Goal: Task Accomplishment & Management: Complete application form

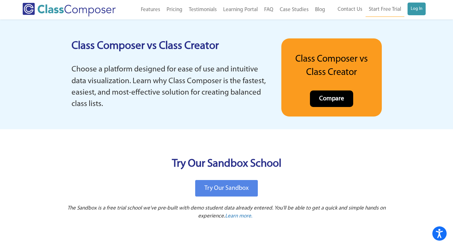
scroll to position [1292, 0]
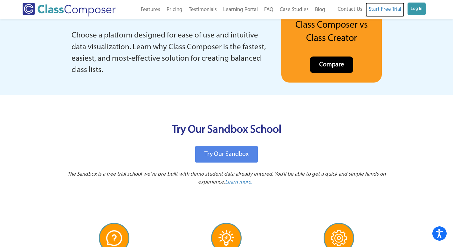
click at [383, 14] on link "Start Free Trial" at bounding box center [385, 10] width 39 height 14
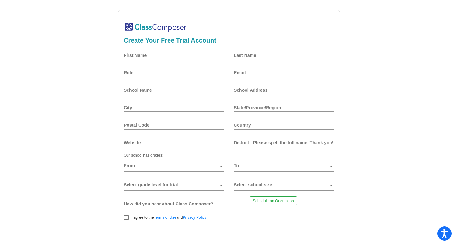
click at [167, 185] on span at bounding box center [171, 185] width 95 height 5
click at [166, 183] on span at bounding box center [171, 185] width 95 height 5
click at [166, 184] on span at bounding box center [171, 185] width 95 height 5
click at [185, 61] on div "First Name" at bounding box center [174, 54] width 100 height 15
click at [194, 51] on div "First Name" at bounding box center [174, 54] width 100 height 15
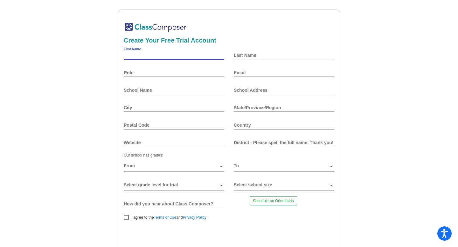
click at [199, 54] on input "First Name" at bounding box center [174, 55] width 100 height 5
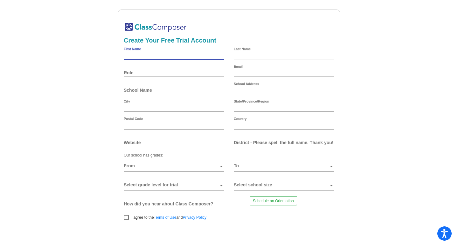
type input "tydrequan"
type input "horsey"
type input "[EMAIL_ADDRESS][DOMAIN_NAME]"
type input "37944johnways"
type input "[PERSON_NAME]"
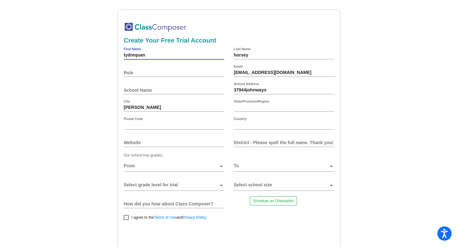
type input "DE"
type input "19940"
type input "[GEOGRAPHIC_DATA]"
click at [172, 69] on div "Role" at bounding box center [174, 72] width 100 height 15
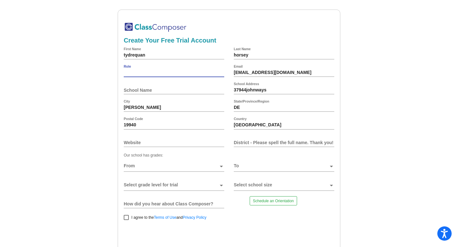
click at [169, 72] on input "Role" at bounding box center [174, 72] width 100 height 5
type input "admin"
click at [162, 87] on div "School Name" at bounding box center [174, 90] width 100 height 15
click at [160, 92] on input "School Name" at bounding box center [174, 90] width 100 height 5
type input "[GEOGRAPHIC_DATA] Main Office"
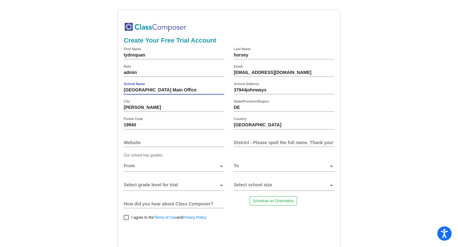
click at [258, 148] on div "District - Please spell the full name. Thank you!" at bounding box center [284, 142] width 100 height 15
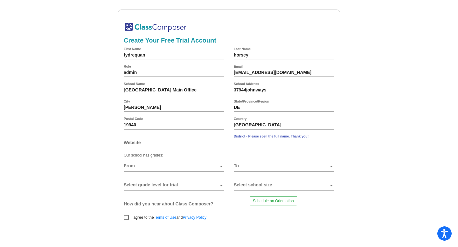
click at [258, 147] on div "District - Please spell the full name. Thank you!" at bounding box center [284, 142] width 100 height 15
click at [258, 145] on div "District - Please spell the full name. Thank you!" at bounding box center [284, 142] width 100 height 15
click at [155, 84] on div "[GEOGRAPHIC_DATA] Main Office School Name" at bounding box center [174, 90] width 100 height 15
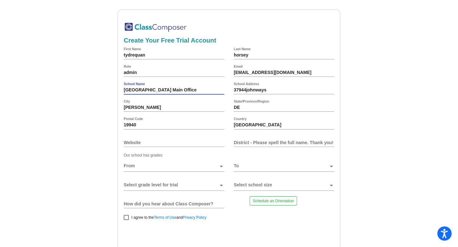
click at [153, 88] on input "[GEOGRAPHIC_DATA] Main Office" at bounding box center [174, 90] width 100 height 5
click at [269, 140] on input "District - Please spell the full name. Thank you!" at bounding box center [284, 142] width 100 height 5
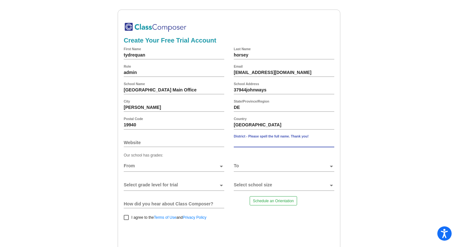
paste input "[GEOGRAPHIC_DATA] Main Office"
type input "[GEOGRAPHIC_DATA] Main Office"
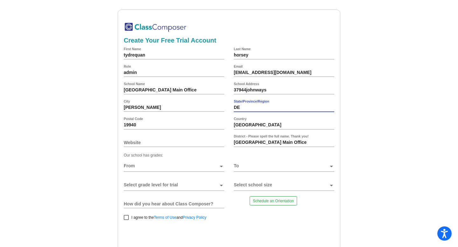
click at [254, 108] on input "DE" at bounding box center [284, 107] width 100 height 5
type input "AZ"
click at [177, 104] on div "delmar City" at bounding box center [174, 107] width 100 height 15
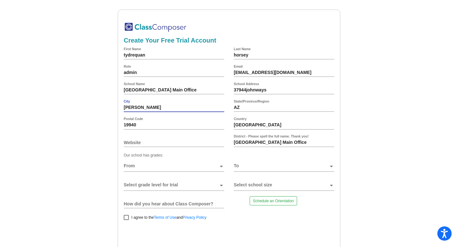
click at [177, 106] on input "[PERSON_NAME]" at bounding box center [174, 107] width 100 height 5
click at [177, 110] on input "[PERSON_NAME]" at bounding box center [174, 107] width 100 height 5
type input "Tempe,"
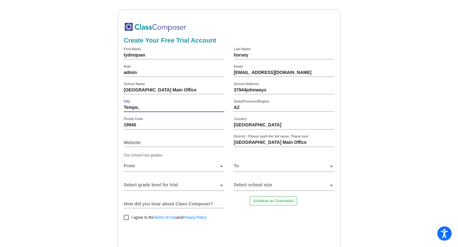
click at [174, 123] on input "Postal Code" at bounding box center [174, 125] width 100 height 5
type input "85284"
click at [171, 144] on input "Website" at bounding box center [174, 142] width 100 height 5
type input "[DOMAIN_NAME]"
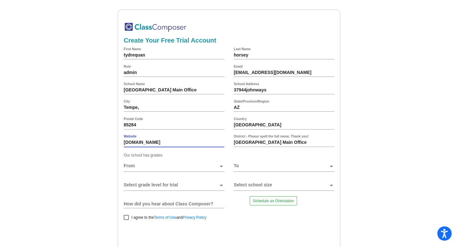
click at [170, 167] on span at bounding box center [171, 166] width 95 height 5
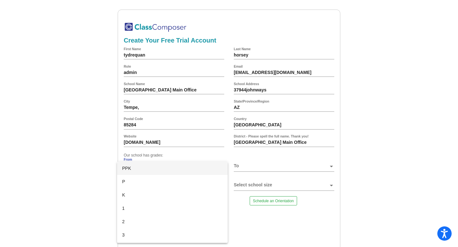
click at [170, 173] on span "PPK" at bounding box center [172, 168] width 100 height 13
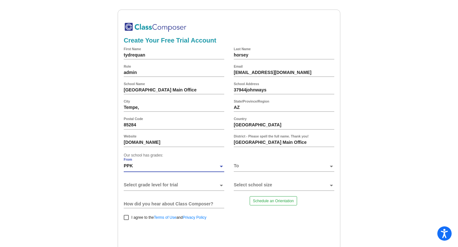
click at [262, 165] on span at bounding box center [281, 166] width 95 height 5
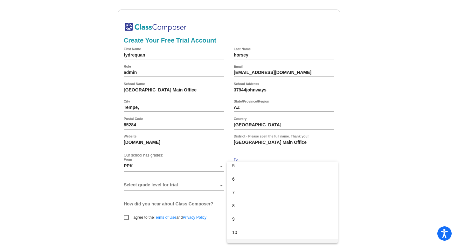
scroll to position [119, 0]
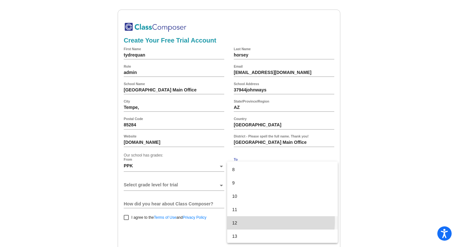
click at [250, 221] on span "12" at bounding box center [282, 222] width 100 height 13
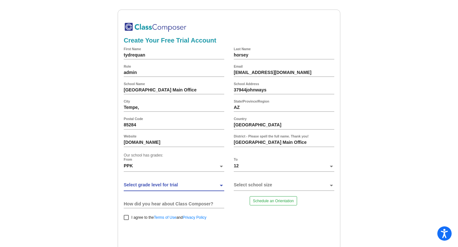
click at [175, 186] on span at bounding box center [171, 185] width 95 height 5
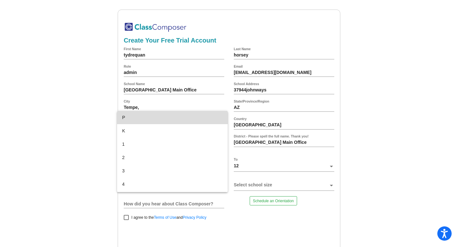
click at [189, 122] on span "P" at bounding box center [172, 117] width 100 height 13
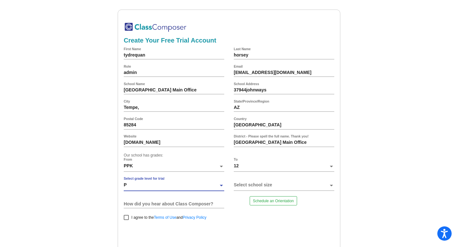
click at [248, 190] on div at bounding box center [281, 188] width 95 height 10
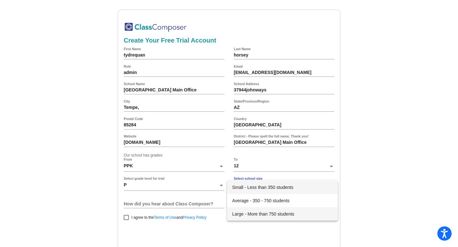
click at [256, 213] on span "Large - More than 750 students" at bounding box center [282, 214] width 100 height 13
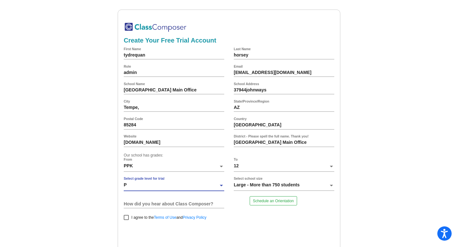
click at [214, 190] on div "P" at bounding box center [171, 188] width 95 height 10
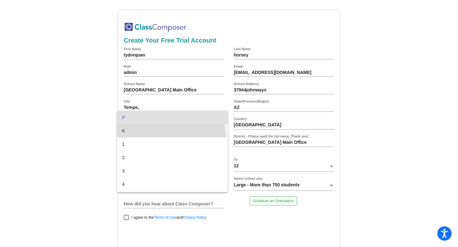
click at [166, 137] on span "K" at bounding box center [172, 130] width 100 height 13
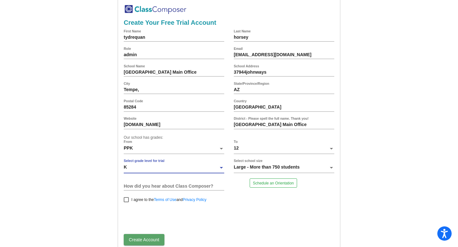
scroll to position [22, 0]
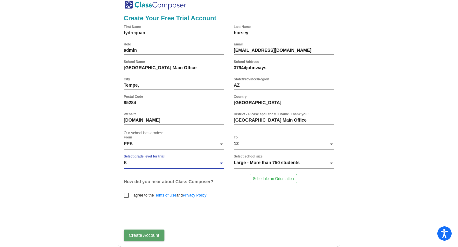
click at [129, 196] on label "I agree to the Terms of Use and Privacy Policy" at bounding box center [165, 196] width 83 height 8
click at [126, 198] on input "I agree to the Terms of Use and Privacy Policy" at bounding box center [126, 198] width 0 height 0
checkbox input "true"
click at [149, 239] on button "Create Account" at bounding box center [144, 235] width 41 height 11
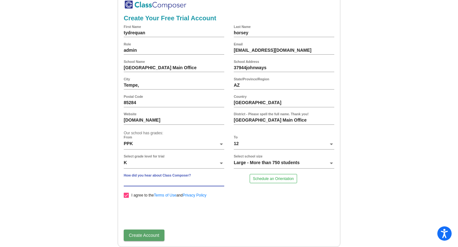
click at [170, 181] on input "How did you hear about Class Composer?" at bounding box center [174, 181] width 100 height 5
type input "facebook"
click at [155, 231] on button "Create Account" at bounding box center [144, 235] width 41 height 11
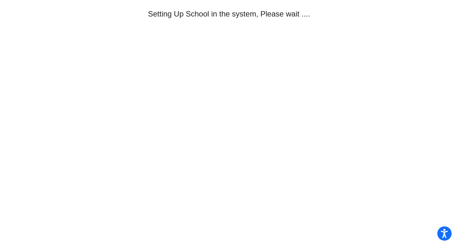
scroll to position [0, 0]
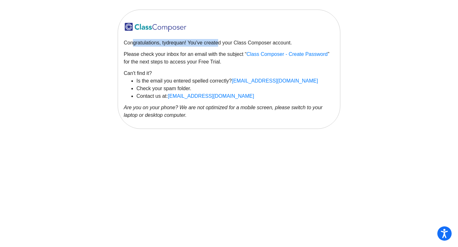
drag, startPoint x: 130, startPoint y: 44, endPoint x: 223, endPoint y: 39, distance: 93.6
click at [221, 42] on p "Congratulations, tydrequan! You've created your Class Composer account." at bounding box center [229, 43] width 210 height 8
drag, startPoint x: 140, startPoint y: 54, endPoint x: 193, endPoint y: 54, distance: 53.1
click at [193, 54] on p "Please check your inbox for an email with the subject “ Class Composer - Create…" at bounding box center [229, 58] width 210 height 15
drag, startPoint x: 129, startPoint y: 57, endPoint x: 151, endPoint y: 58, distance: 22.6
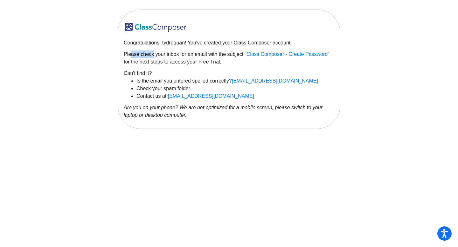
click at [151, 58] on p "Please check your inbox for an email with the subject “ Class Composer - Create…" at bounding box center [229, 58] width 210 height 15
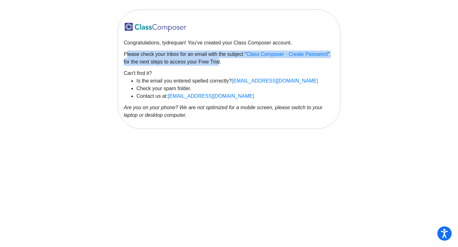
drag, startPoint x: 131, startPoint y: 57, endPoint x: 219, endPoint y: 59, distance: 87.7
click at [219, 59] on div "Congratulations, tydrequan! You've created your Class Composer account. Please …" at bounding box center [229, 70] width 222 height 120
click at [304, 55] on span "Class Composer - Create Password" at bounding box center [286, 53] width 81 height 5
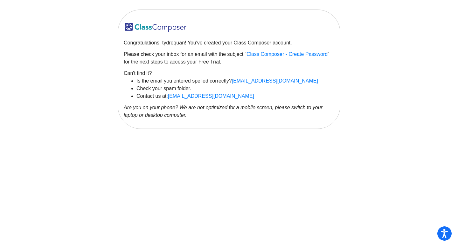
click at [306, 62] on p "Please check your inbox for an email with the subject “ Class Composer - Create…" at bounding box center [229, 58] width 210 height 15
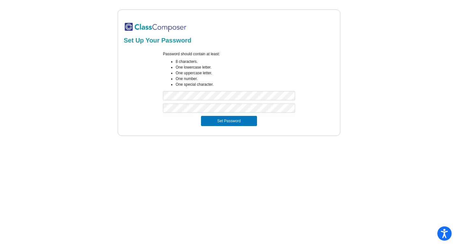
click at [332, 120] on form "Password should contain at least: 8 characters. One lowercase letter. One upper…" at bounding box center [229, 88] width 210 height 83
click at [232, 122] on button "Set Password" at bounding box center [229, 121] width 56 height 10
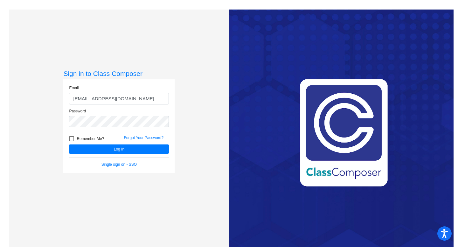
click at [134, 110] on div "Password" at bounding box center [119, 117] width 100 height 19
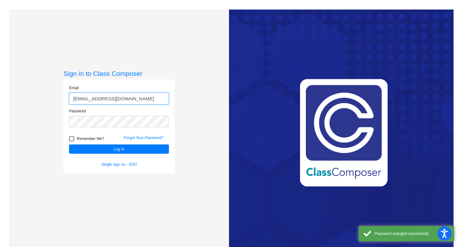
click at [141, 94] on input "tyhorsey2@gmail.com" at bounding box center [119, 99] width 100 height 12
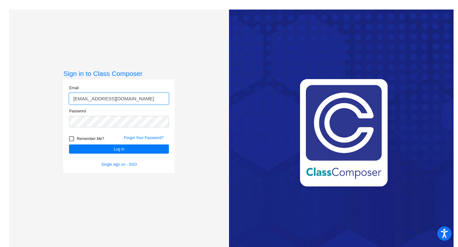
type input "[EMAIL_ADDRESS][DOMAIN_NAME]"
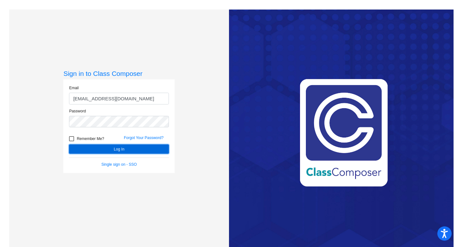
click at [81, 151] on button "Log In" at bounding box center [119, 149] width 100 height 9
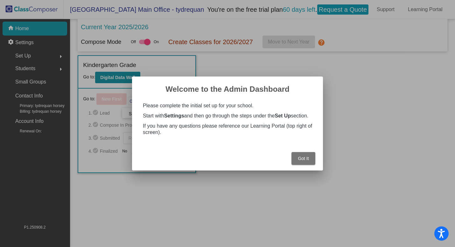
click at [300, 171] on div "Got It" at bounding box center [227, 157] width 175 height 28
click at [310, 176] on div at bounding box center [227, 123] width 455 height 247
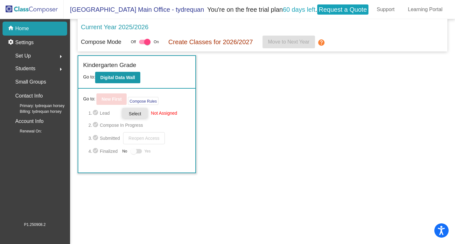
click at [140, 114] on span "Select" at bounding box center [135, 113] width 12 height 5
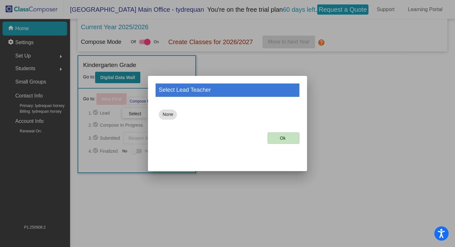
click at [277, 138] on button "Ok" at bounding box center [283, 138] width 32 height 11
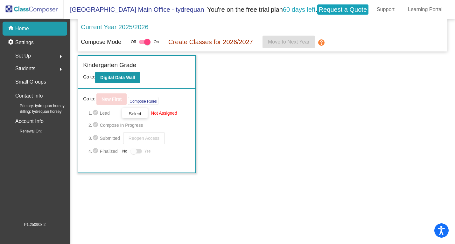
click at [41, 58] on div "Set Up arrow_right" at bounding box center [36, 56] width 61 height 13
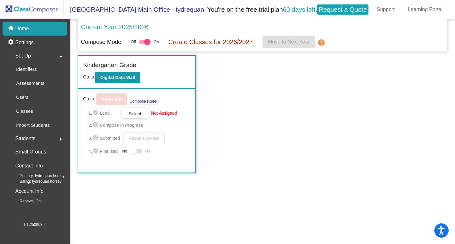
click at [41, 58] on div "Set Up arrow_drop_down" at bounding box center [36, 56] width 61 height 13
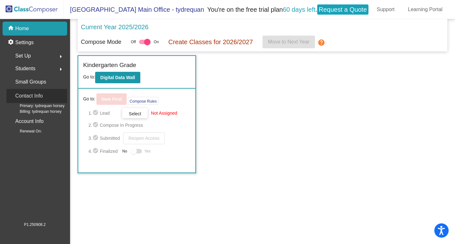
click at [43, 103] on div "Contact Info" at bounding box center [36, 96] width 61 height 14
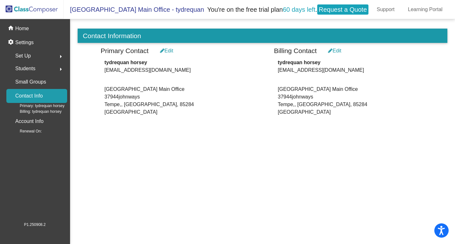
click at [19, 130] on span "Renewal On:" at bounding box center [26, 131] width 32 height 6
click at [34, 122] on p "Account Info" at bounding box center [29, 121] width 28 height 9
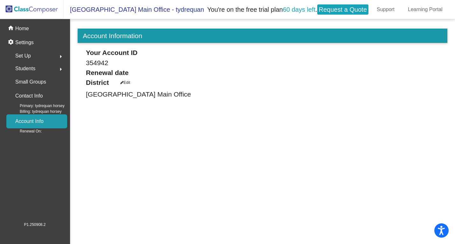
click at [130, 82] on div "Edit" at bounding box center [125, 83] width 10 height 6
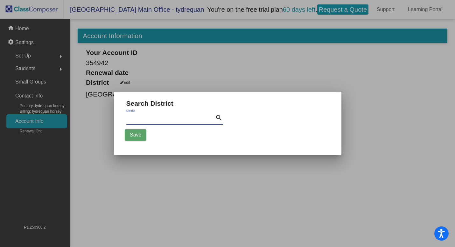
click at [163, 118] on input "District" at bounding box center [170, 118] width 89 height 9
paste input "[GEOGRAPHIC_DATA] Main Office"
type input "[GEOGRAPHIC_DATA] Main Office"
click at [142, 138] on button "Save" at bounding box center [136, 134] width 22 height 11
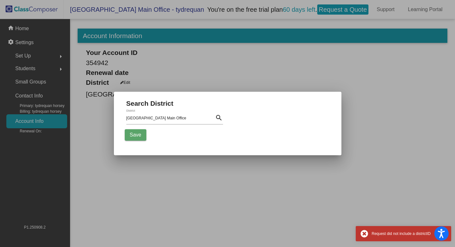
click at [375, 104] on div at bounding box center [227, 123] width 455 height 247
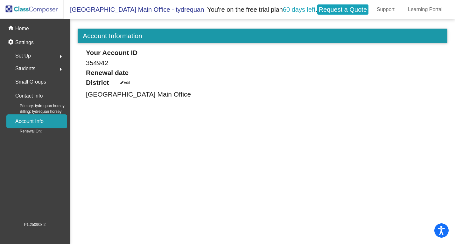
click at [349, 15] on span "You're on the free trial plan 60 days left . Request a Quote" at bounding box center [288, 9] width 168 height 13
click at [349, 9] on link "Request a Quote" at bounding box center [342, 9] width 51 height 10
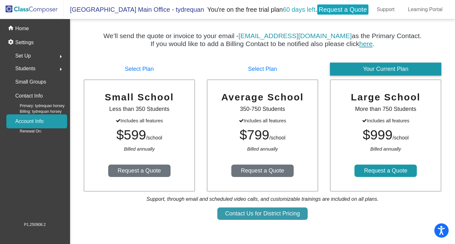
scroll to position [3, 0]
click at [381, 169] on link "Request a Quote" at bounding box center [385, 171] width 64 height 14
click at [42, 39] on div "settings Settings" at bounding box center [35, 43] width 65 height 14
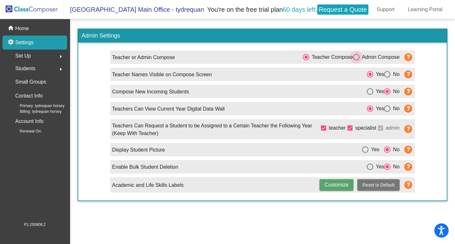
click at [358, 54] on div "Select an option" at bounding box center [356, 57] width 6 height 6
click at [356, 60] on input "Admin Compose" at bounding box center [356, 60] width 0 height 0
radio input "true"
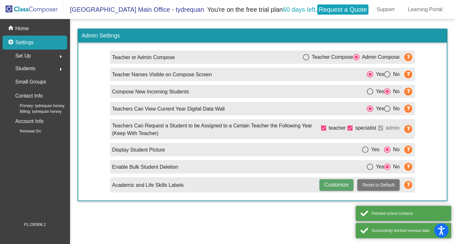
click at [305, 220] on mat-sidenav-content "Admin Settings Teacher or Admin Compose Teacher Compose Admin Compose Teacher N…" at bounding box center [262, 131] width 385 height 225
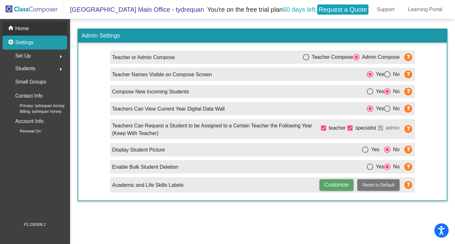
click at [48, 24] on div "home Home" at bounding box center [35, 29] width 65 height 14
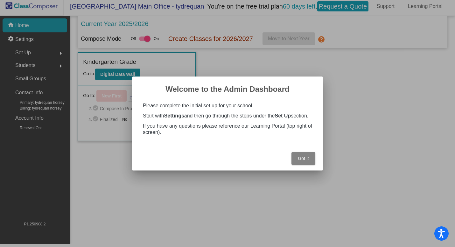
click at [302, 161] on span "Got It" at bounding box center [303, 158] width 11 height 5
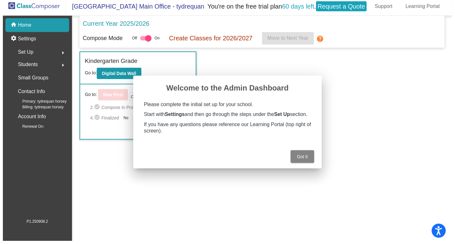
scroll to position [3, 0]
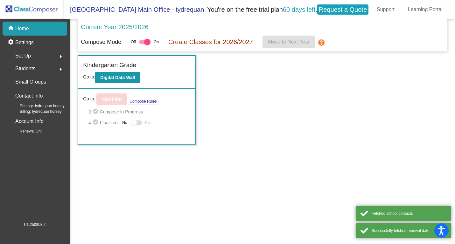
click at [64, 58] on div "Set Up arrow_right" at bounding box center [36, 56] width 61 height 13
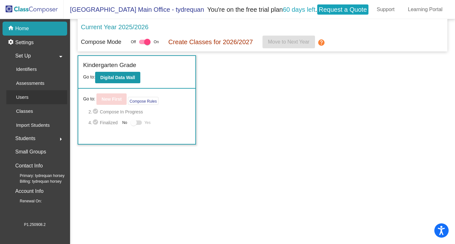
click at [38, 98] on link "Users" at bounding box center [36, 97] width 61 height 14
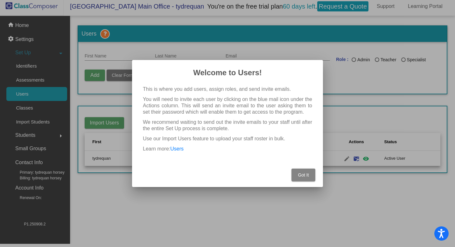
click at [294, 175] on button "Got It" at bounding box center [303, 175] width 24 height 13
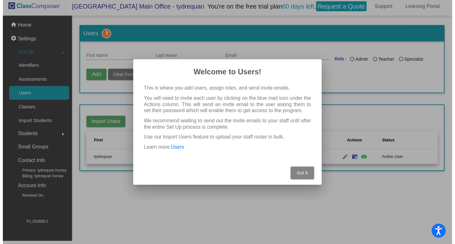
scroll to position [3, 0]
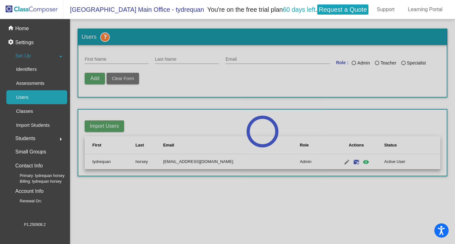
click at [298, 176] on div at bounding box center [262, 131] width 385 height 225
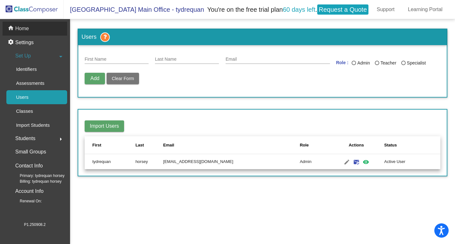
click at [24, 25] on p "Home" at bounding box center [22, 29] width 14 height 8
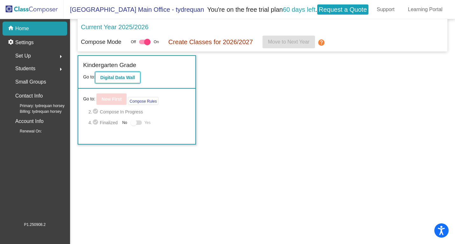
click at [115, 77] on b "Digital Data Wall" at bounding box center [117, 77] width 35 height 5
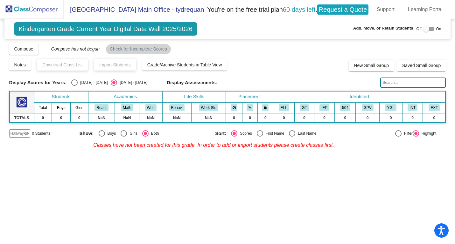
click at [43, 7] on img at bounding box center [32, 9] width 64 height 19
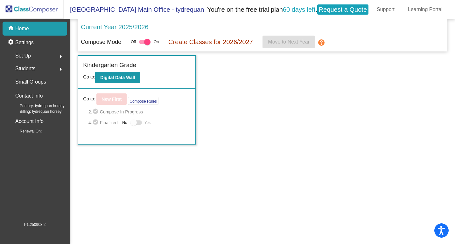
drag, startPoint x: 31, startPoint y: 53, endPoint x: 34, endPoint y: 38, distance: 14.5
click at [31, 53] on div "Set Up arrow_right" at bounding box center [36, 56] width 61 height 13
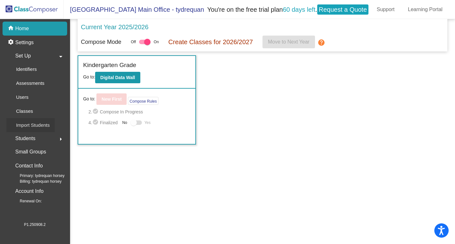
click at [40, 129] on mat-nav-list "home Home settings Settings Set Up arrow_drop_down Identifiers Assessments User…" at bounding box center [35, 120] width 70 height 202
click at [40, 133] on div "Students arrow_right" at bounding box center [36, 138] width 61 height 13
click at [34, 66] on span "Students" at bounding box center [25, 68] width 20 height 9
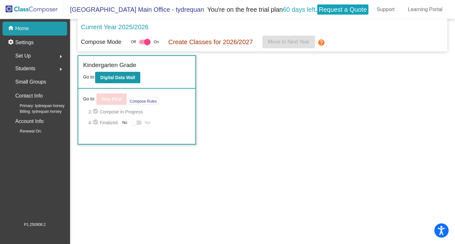
click at [34, 66] on span "Students" at bounding box center [25, 68] width 20 height 9
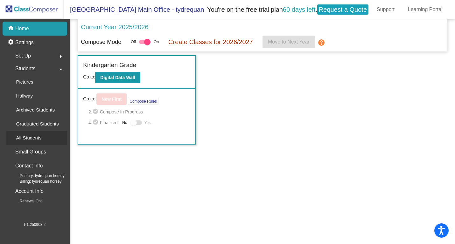
click at [39, 137] on p "All Students" at bounding box center [28, 138] width 25 height 8
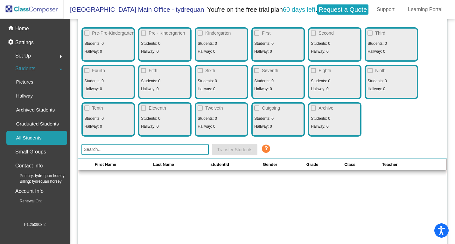
scroll to position [127, 0]
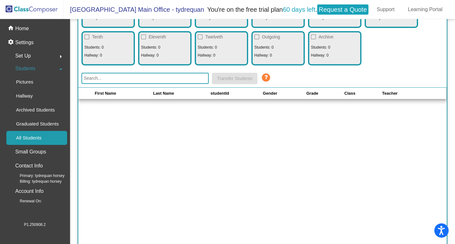
click at [49, 72] on div "Students arrow_drop_down" at bounding box center [36, 68] width 61 height 13
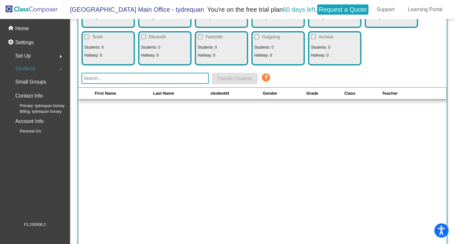
click at [58, 67] on mat-icon "arrow_right" at bounding box center [61, 69] width 8 height 8
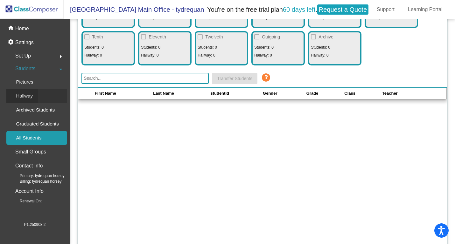
click at [55, 98] on link "Hallway" at bounding box center [36, 96] width 61 height 14
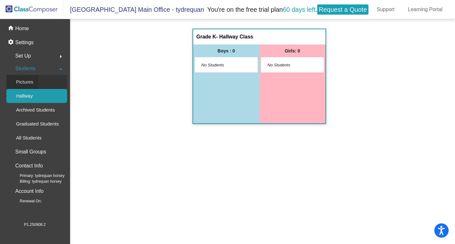
click at [51, 83] on link "Pictures" at bounding box center [36, 82] width 61 height 14
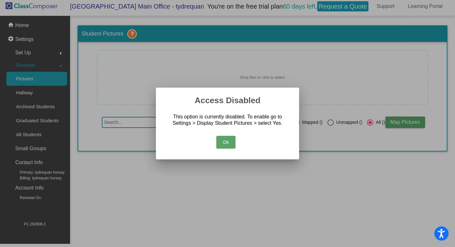
click at [224, 140] on button "Ok" at bounding box center [225, 142] width 19 height 13
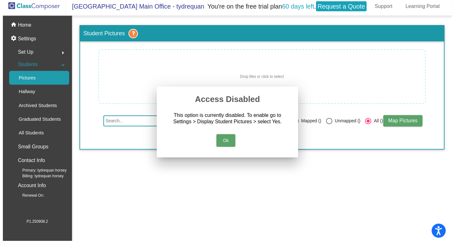
scroll to position [3, 0]
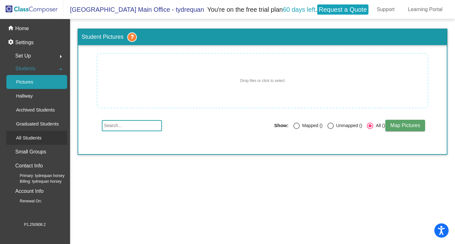
click at [20, 134] on p "All Students" at bounding box center [28, 138] width 25 height 8
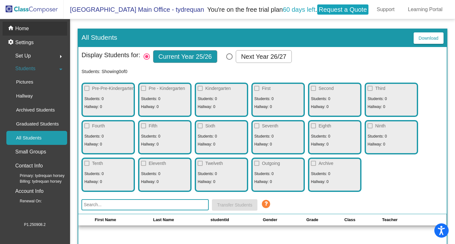
click at [44, 26] on div "home Home" at bounding box center [35, 29] width 65 height 14
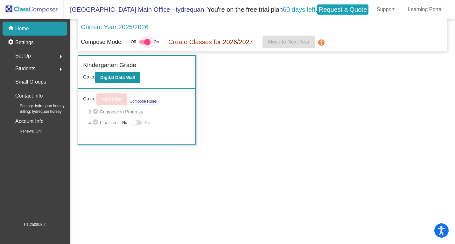
click at [150, 38] on label at bounding box center [144, 42] width 11 height 8
click at [142, 44] on input "checkbox" at bounding box center [142, 44] width 0 height 0
checkbox input "false"
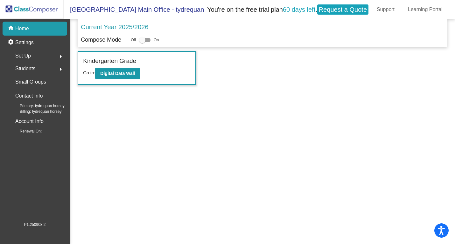
click at [60, 57] on mat-icon "arrow_right" at bounding box center [61, 57] width 8 height 8
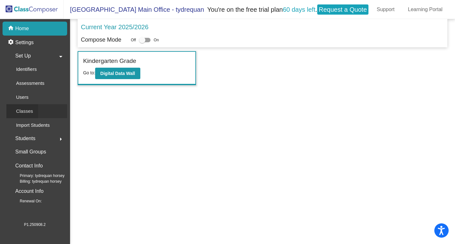
click at [20, 107] on p "Classes" at bounding box center [24, 111] width 17 height 8
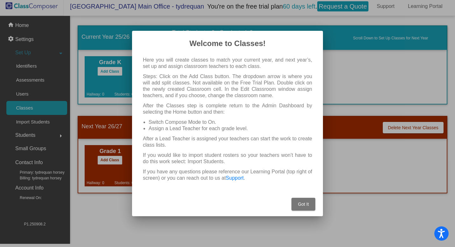
click at [300, 206] on span "Got It" at bounding box center [303, 204] width 11 height 5
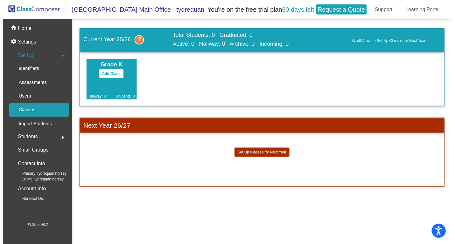
scroll to position [3, 0]
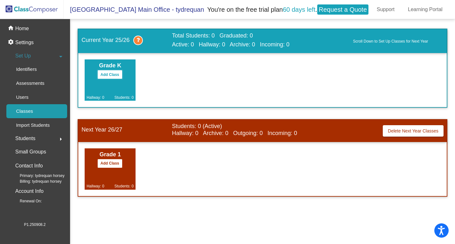
click at [114, 70] on button "Add Class" at bounding box center [109, 74] width 25 height 9
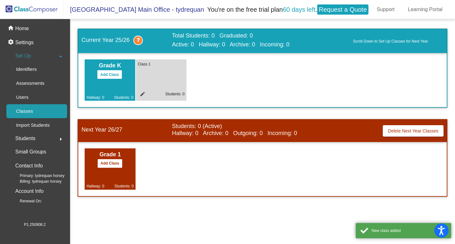
click at [144, 93] on mat-icon "edit" at bounding box center [142, 95] width 8 height 8
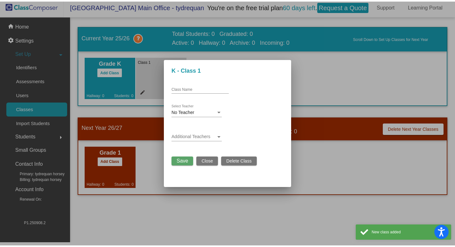
scroll to position [0, 0]
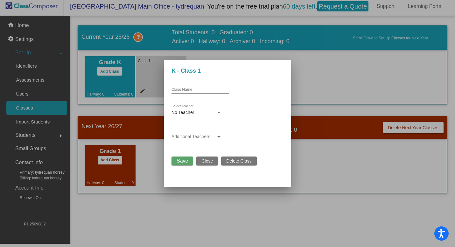
click at [184, 130] on div "Additional Teachers" at bounding box center [196, 135] width 50 height 12
click at [186, 135] on span at bounding box center [193, 136] width 44 height 5
click at [208, 159] on span "Close" at bounding box center [206, 161] width 11 height 5
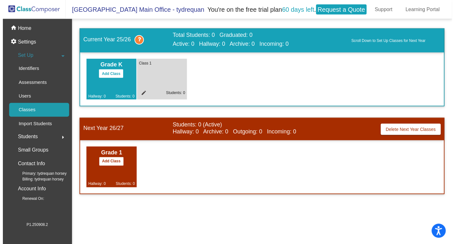
scroll to position [3, 0]
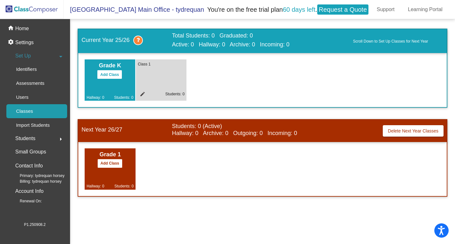
click at [41, 133] on div "Students arrow_right" at bounding box center [36, 138] width 61 height 13
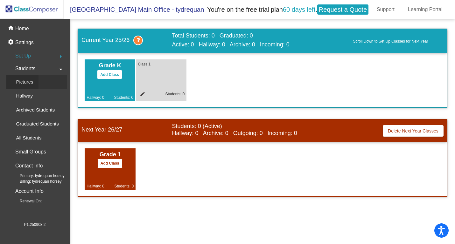
click at [50, 75] on link "Pictures" at bounding box center [36, 82] width 61 height 14
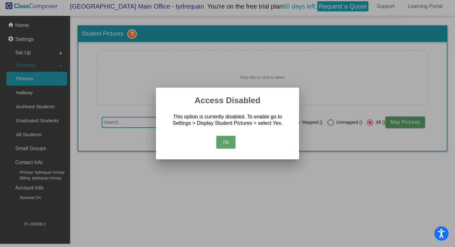
click at [45, 91] on div at bounding box center [227, 123] width 455 height 247
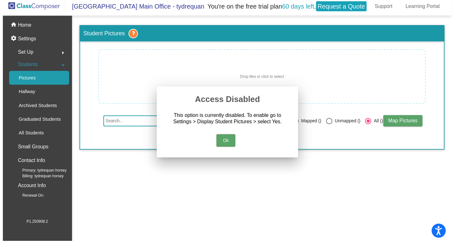
scroll to position [3, 0]
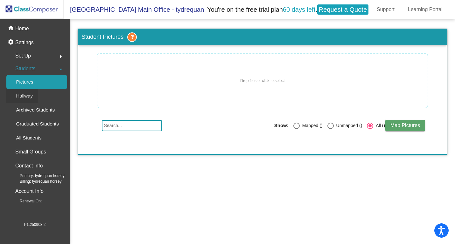
click at [45, 91] on link "Hallway" at bounding box center [36, 96] width 61 height 14
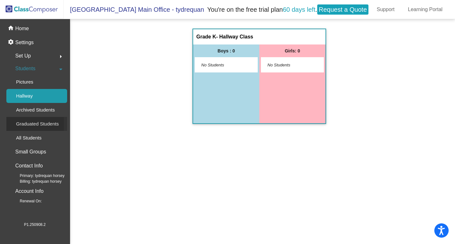
click at [46, 117] on div "Graduated Students" at bounding box center [35, 124] width 58 height 14
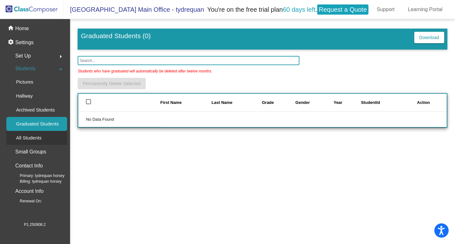
click at [44, 132] on div "All Students" at bounding box center [26, 138] width 40 height 14
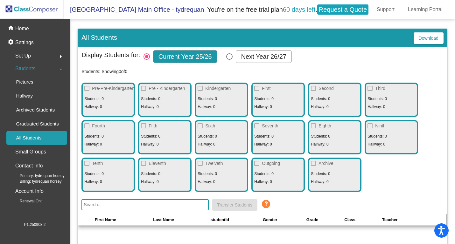
click at [99, 89] on span "Pre-Pre-Kindergarten" at bounding box center [113, 89] width 42 height 8
click at [86, 86] on div at bounding box center [86, 88] width 5 height 5
click at [36, 152] on p "Small Groups" at bounding box center [30, 151] width 31 height 9
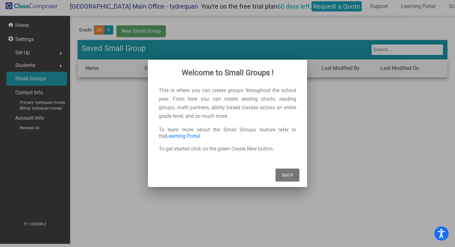
click at [290, 175] on span "Got It" at bounding box center [287, 175] width 11 height 5
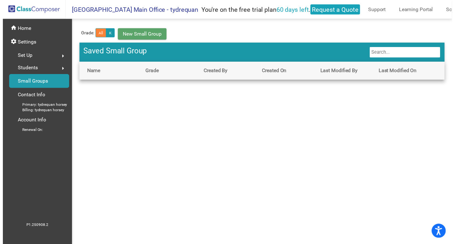
scroll to position [3, 0]
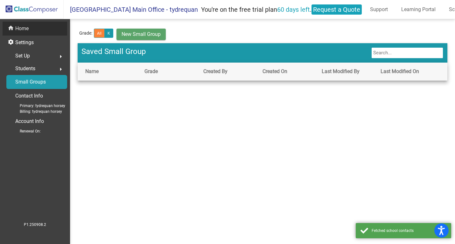
click at [37, 31] on div "home Home" at bounding box center [35, 29] width 65 height 14
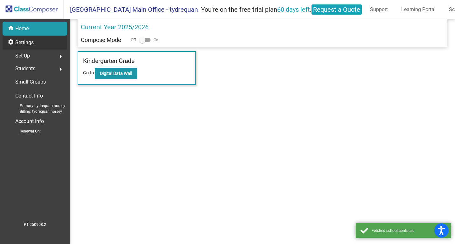
click at [36, 43] on div "settings Settings" at bounding box center [35, 43] width 65 height 14
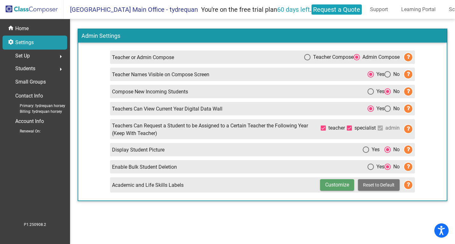
click at [369, 88] on div "Select an option" at bounding box center [370, 91] width 6 height 6
click at [370, 95] on input "Yes" at bounding box center [370, 95] width 0 height 0
radio input "true"
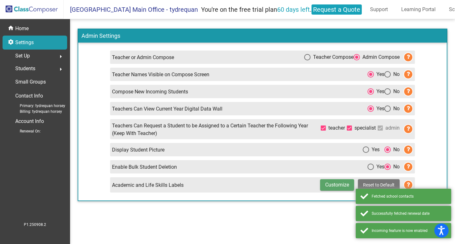
click at [365, 146] on label "Yes" at bounding box center [370, 150] width 17 height 8
click at [365, 153] on input "Yes" at bounding box center [365, 153] width 0 height 0
radio input "true"
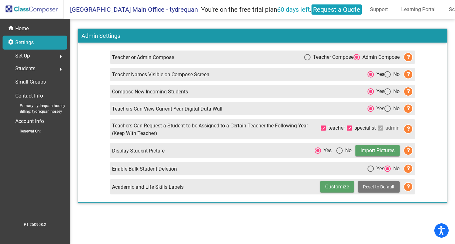
click at [363, 165] on div "Enable Bulk Student Deletion Yes No" at bounding box center [262, 168] width 304 height 13
click at [368, 166] on div "Select an option" at bounding box center [370, 169] width 6 height 6
click at [370, 172] on input "Yes" at bounding box center [370, 172] width 0 height 0
radio input "true"
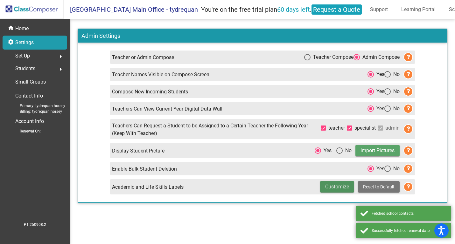
click at [340, 181] on button "Customize" at bounding box center [337, 186] width 34 height 11
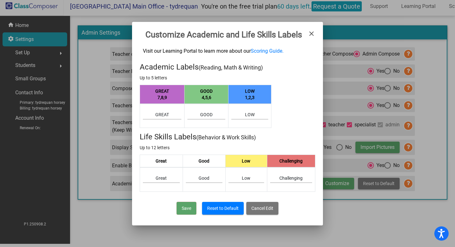
click at [311, 29] on mat-dialog-container "Customize Academic and Life Skills Labels close Visit our Learning Portal to le…" at bounding box center [227, 124] width 191 height 204
click at [313, 30] on span "close" at bounding box center [311, 35] width 8 height 10
click at [311, 31] on mat-icon "close" at bounding box center [311, 34] width 8 height 8
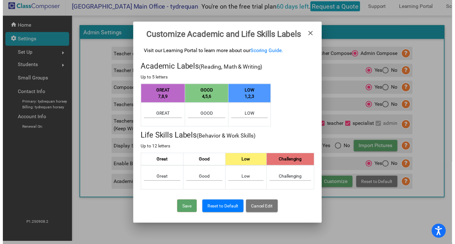
scroll to position [3, 0]
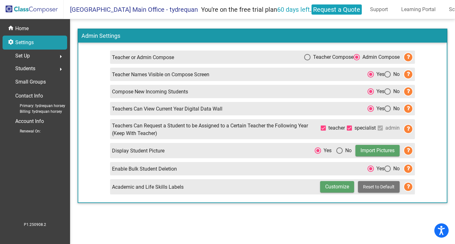
click at [53, 54] on div "Set Up arrow_right" at bounding box center [36, 56] width 61 height 13
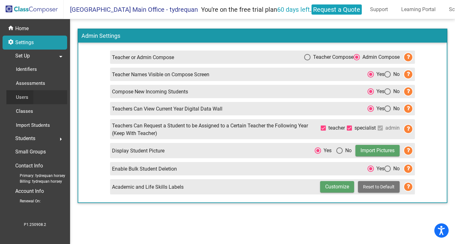
click at [37, 92] on link "Users" at bounding box center [36, 97] width 61 height 14
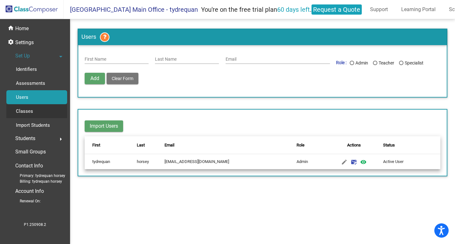
click at [37, 105] on div "Classes" at bounding box center [22, 111] width 32 height 14
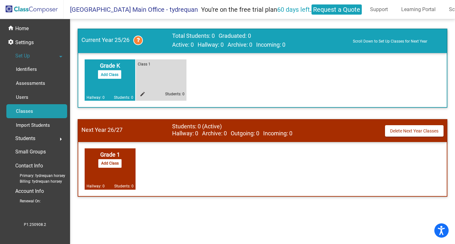
click at [168, 78] on div "Class 1 edit Students: 0" at bounding box center [161, 79] width 51 height 41
click at [50, 136] on div "Students arrow_right" at bounding box center [36, 138] width 61 height 13
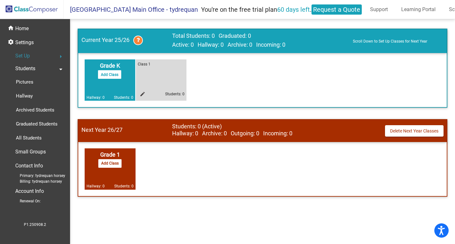
click at [37, 67] on div "Students arrow_drop_down" at bounding box center [36, 68] width 61 height 13
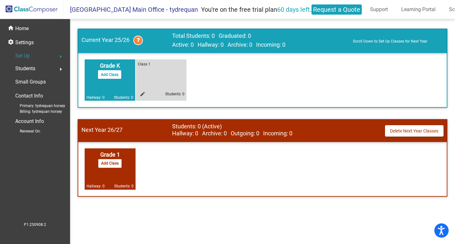
click at [38, 68] on div "Students arrow_right" at bounding box center [36, 68] width 61 height 13
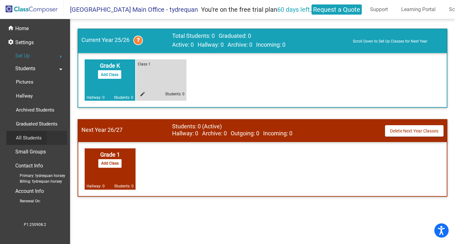
click at [43, 140] on div "All Students" at bounding box center [26, 138] width 40 height 14
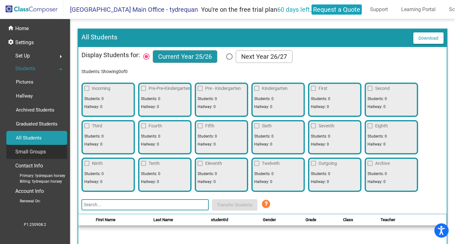
click at [48, 149] on div "Small Groups" at bounding box center [36, 152] width 61 height 14
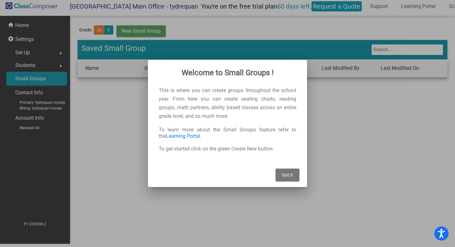
click at [282, 172] on button "Got It" at bounding box center [287, 175] width 24 height 13
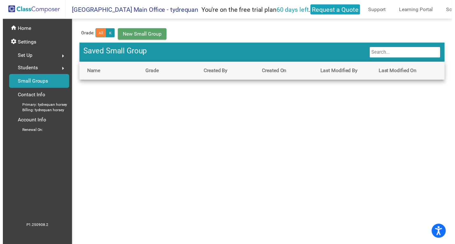
scroll to position [3, 0]
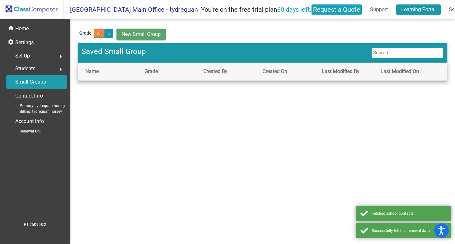
click at [419, 5] on link "Learning Portal" at bounding box center [418, 9] width 44 height 10
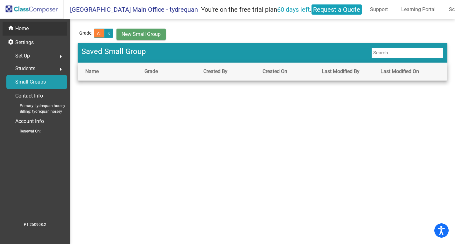
click at [51, 22] on div "home Home" at bounding box center [35, 29] width 65 height 14
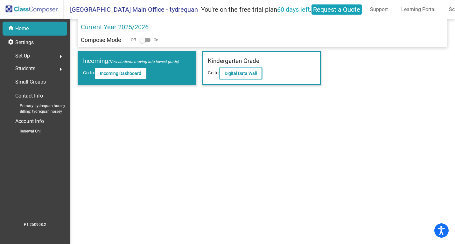
click at [237, 72] on b "Digital Data Wall" at bounding box center [240, 73] width 32 height 5
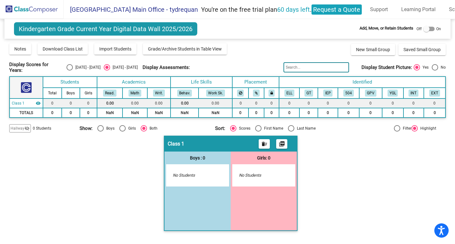
click at [426, 26] on div at bounding box center [426, 29] width 6 height 6
checkbox input "true"
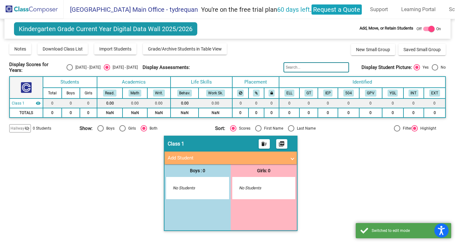
click at [219, 154] on mat-panel-title "Add Student" at bounding box center [227, 157] width 118 height 7
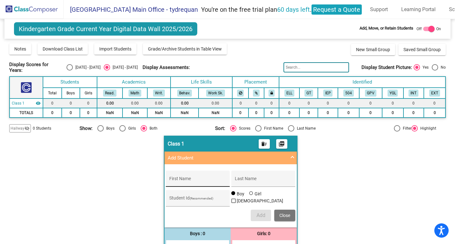
click at [195, 174] on div "First Name" at bounding box center [197, 180] width 57 height 13
click at [182, 179] on input "First Name" at bounding box center [197, 181] width 57 height 5
type input "Jayden"
click at [264, 174] on div "Last Name" at bounding box center [263, 180] width 57 height 13
type input "Palmar"
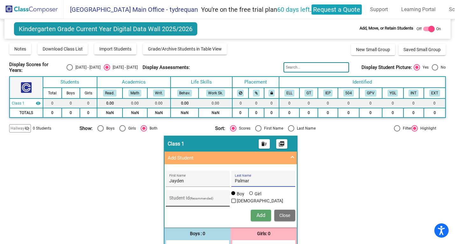
click at [180, 198] on input "Student Id (Recommended)" at bounding box center [197, 200] width 57 height 5
type input "1004"
click at [251, 194] on div at bounding box center [251, 193] width 5 height 5
click at [251, 196] on input "Girl" at bounding box center [251, 196] width 0 height 0
radio input "true"
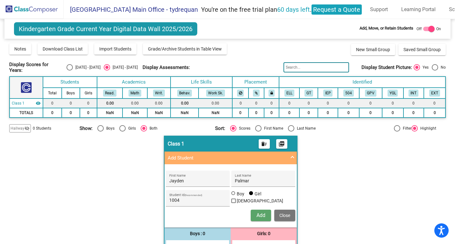
click at [256, 210] on button "Add" at bounding box center [260, 215] width 20 height 11
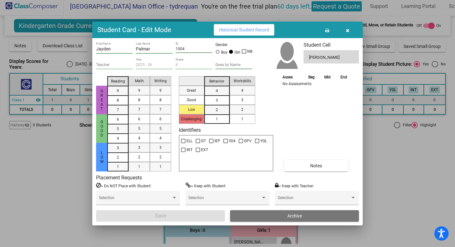
click at [219, 53] on div at bounding box center [217, 52] width 4 height 4
click at [218, 55] on input "Boy" at bounding box center [218, 55] width 0 height 0
radio input "true"
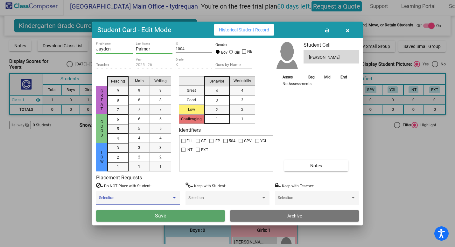
click at [143, 202] on span at bounding box center [135, 200] width 72 height 4
click at [147, 199] on span at bounding box center [135, 200] width 72 height 4
click at [171, 214] on button "Save" at bounding box center [160, 215] width 129 height 11
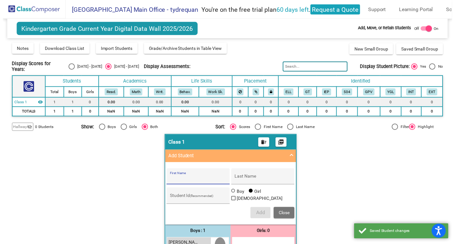
scroll to position [3, 0]
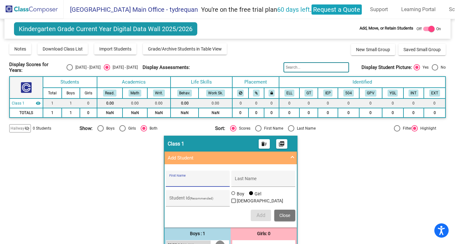
click at [356, 145] on div "Hallway - Hallway Class delete_sweep picture_as_pdf Add Student First Name Last…" at bounding box center [227, 205] width 436 height 138
click at [195, 242] on span "Jayden Palmar" at bounding box center [184, 245] width 32 height 7
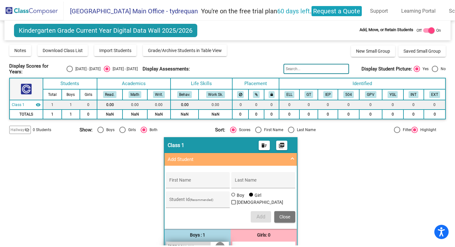
scroll to position [0, 0]
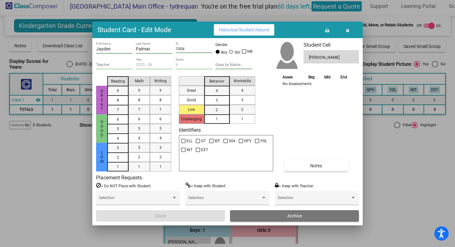
click at [180, 47] on input "1004" at bounding box center [193, 49] width 37 height 4
click at [186, 49] on input "1004" at bounding box center [193, 49] width 37 height 4
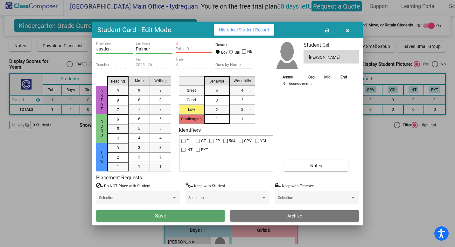
paste input "1002"
type input "1002"
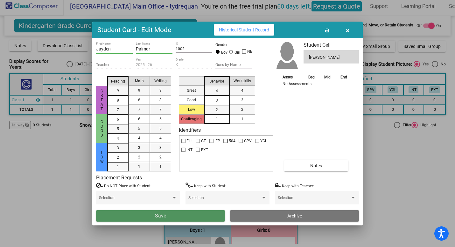
click at [158, 217] on span "Save" at bounding box center [160, 216] width 11 height 6
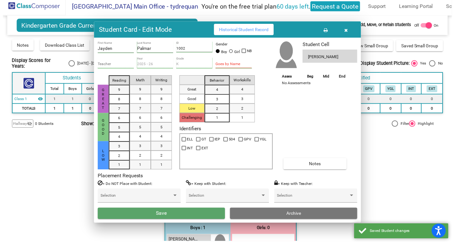
scroll to position [3, 0]
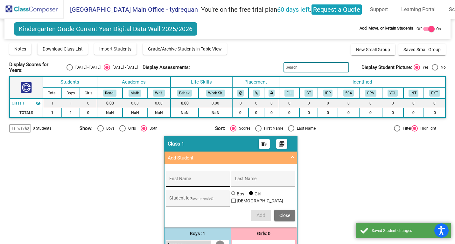
click at [198, 179] on div "First Name" at bounding box center [197, 180] width 57 height 13
click at [198, 174] on div "First Name" at bounding box center [197, 180] width 57 height 13
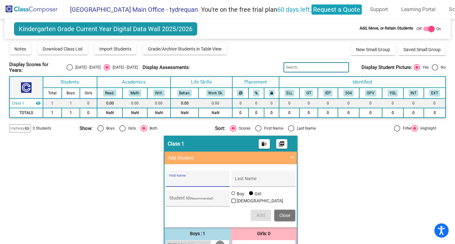
click at [196, 179] on input "First Name" at bounding box center [197, 181] width 57 height 5
paste input "Markiyah"
type input "Markiyah"
click at [257, 174] on div "Last Name" at bounding box center [263, 180] width 57 height 13
click at [249, 174] on div "Last Name" at bounding box center [263, 180] width 57 height 13
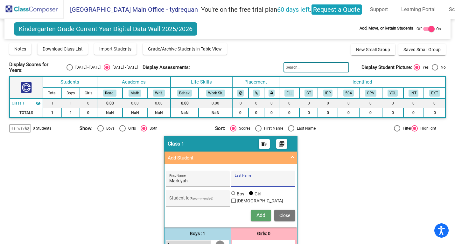
click at [243, 179] on input "Last Name" at bounding box center [263, 181] width 57 height 5
paste input "Kellam"
type input "Kellam"
click at [211, 198] on input "Student Id (Recommended)" at bounding box center [197, 200] width 57 height 5
paste input "1003"
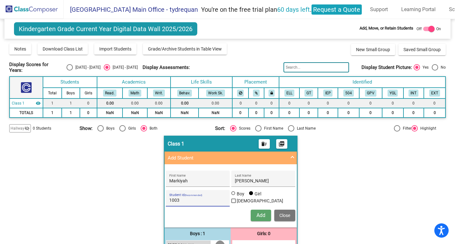
click at [195, 198] on input "1003" at bounding box center [197, 200] width 57 height 5
paste input "4"
type input "1004"
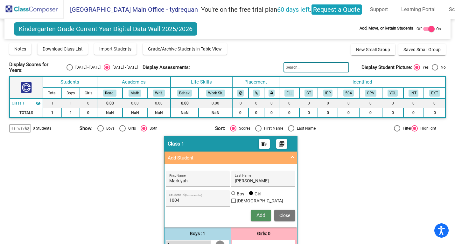
click at [261, 214] on button "Add" at bounding box center [260, 215] width 20 height 11
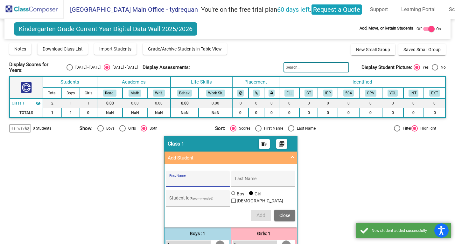
click at [217, 179] on input "First Name" at bounding box center [197, 181] width 57 height 5
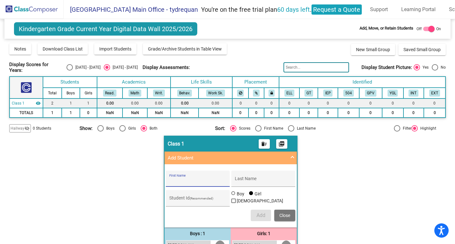
paste input "Jonthan"
type input "Jonthan"
click at [249, 180] on div "Last Name" at bounding box center [263, 180] width 57 height 13
paste input "Palmar"
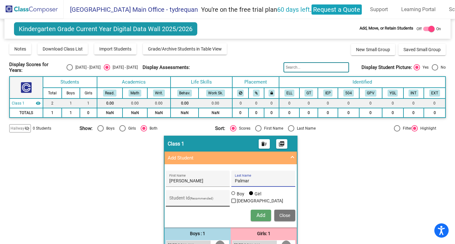
type input "Palmar"
click at [202, 198] on input "Student Id (Recommended)" at bounding box center [197, 200] width 57 height 5
paste input "1003"
type input "1003"
click at [259, 214] on span "Add" at bounding box center [260, 215] width 9 height 6
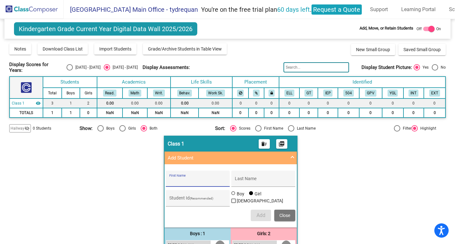
click at [28, 3] on img at bounding box center [32, 9] width 64 height 19
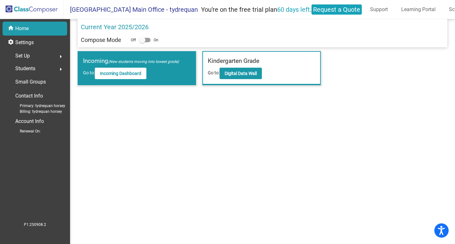
click at [40, 62] on div "Students arrow_right" at bounding box center [36, 68] width 61 height 13
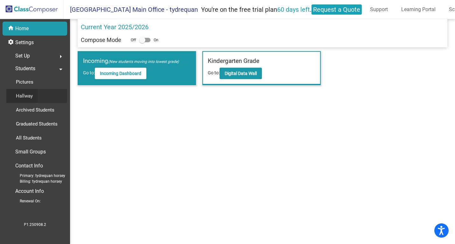
click at [37, 95] on div "Hallway" at bounding box center [21, 96] width 31 height 14
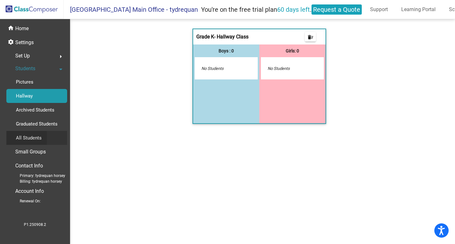
click at [26, 137] on p "All Students" at bounding box center [29, 138] width 26 height 8
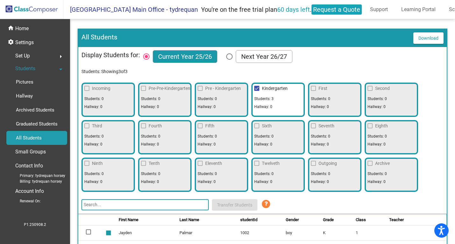
drag, startPoint x: 457, startPoint y: 113, endPoint x: 457, endPoint y: 119, distance: 5.4
click at [455, 119] on html "Accessibility Screen-Reader Guide, Feedback, and Issue Reporting | New window K…" at bounding box center [227, 122] width 455 height 244
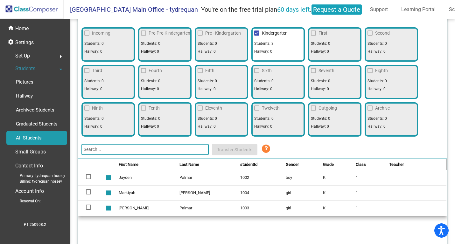
scroll to position [75, 0]
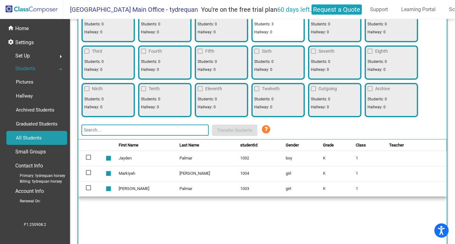
click at [121, 157] on td "Jayden" at bounding box center [149, 158] width 61 height 15
click at [111, 155] on mat-icon "stop" at bounding box center [108, 156] width 8 height 8
click at [89, 155] on div at bounding box center [88, 157] width 5 height 5
click at [88, 160] on input "select row 2" at bounding box center [88, 160] width 0 height 0
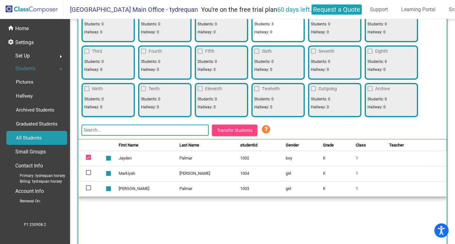
click at [81, 161] on td at bounding box center [90, 158] width 25 height 15
click at [83, 154] on td at bounding box center [90, 158] width 25 height 15
click at [87, 155] on div at bounding box center [88, 157] width 5 height 5
click at [88, 160] on input "deselect row 2" at bounding box center [88, 160] width 0 height 0
checkbox input "false"
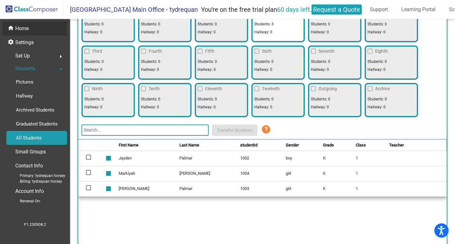
click at [46, 24] on div "home Home" at bounding box center [35, 29] width 65 height 14
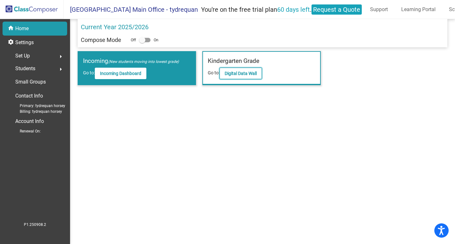
click at [242, 68] on button "Digital Data Wall" at bounding box center [240, 73] width 42 height 11
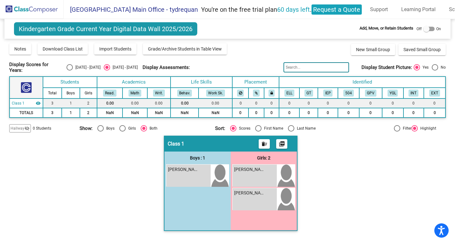
click at [422, 26] on div "Off On" at bounding box center [428, 29] width 24 height 8
click at [429, 25] on label at bounding box center [428, 29] width 11 height 8
checkbox input "true"
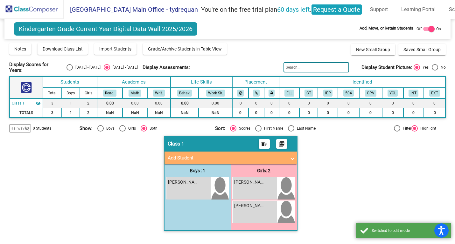
click at [184, 157] on mat-expansion-panel-header "Add Student" at bounding box center [230, 158] width 132 height 13
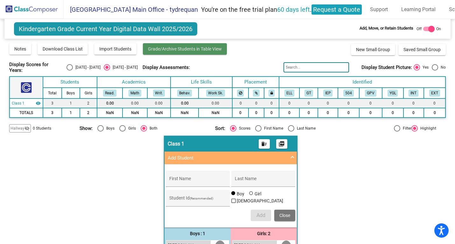
click at [186, 50] on button "Grade/Archive Students in Table View" at bounding box center [185, 48] width 84 height 11
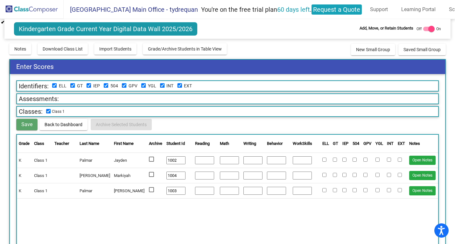
click at [198, 157] on input "number" at bounding box center [204, 160] width 19 height 8
click at [202, 201] on div "Grade Class Teacher Last Name First Name Archive Student Id Reading Math Writin…" at bounding box center [227, 197] width 422 height 127
click at [423, 156] on button "Open Notes" at bounding box center [422, 160] width 26 height 9
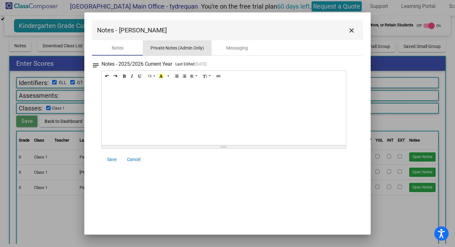
click at [202, 48] on div "Private Notes (Admin Only)" at bounding box center [176, 48] width 53 height 7
click at [231, 43] on div "Messaging" at bounding box center [236, 47] width 51 height 15
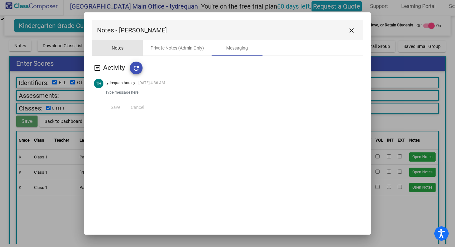
click at [105, 49] on div "Notes" at bounding box center [117, 47] width 51 height 15
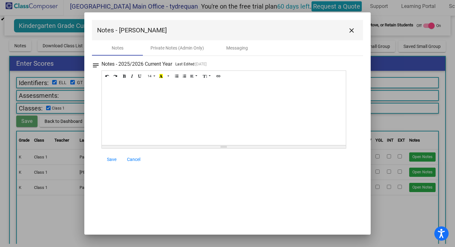
click at [352, 26] on button "close" at bounding box center [351, 30] width 13 height 13
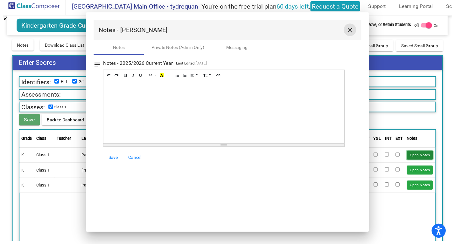
scroll to position [3, 0]
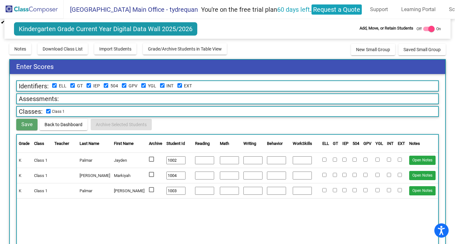
click at [295, 160] on input "number" at bounding box center [301, 160] width 19 height 8
type input "1"
click at [254, 156] on input "1" at bounding box center [252, 160] width 19 height 8
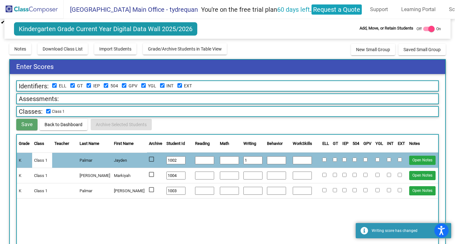
click at [206, 209] on div "Grade Class Teacher Last Name First Name Archive Student Id Reading Math Writin…" at bounding box center [227, 197] width 422 height 127
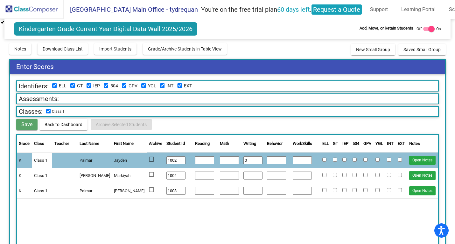
click at [254, 158] on input "0" at bounding box center [252, 160] width 19 height 8
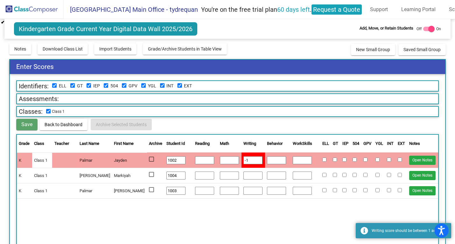
click at [251, 158] on input "-1" at bounding box center [252, 160] width 19 height 8
type input "-2"
click at [251, 158] on input "-2" at bounding box center [252, 160] width 19 height 8
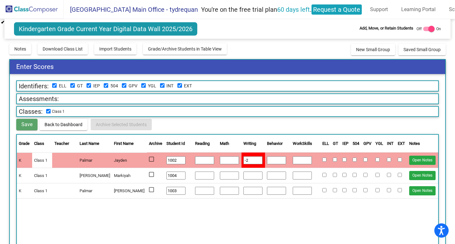
drag, startPoint x: 248, startPoint y: 158, endPoint x: 239, endPoint y: 159, distance: 9.0
click at [243, 159] on input "-2" at bounding box center [252, 160] width 19 height 8
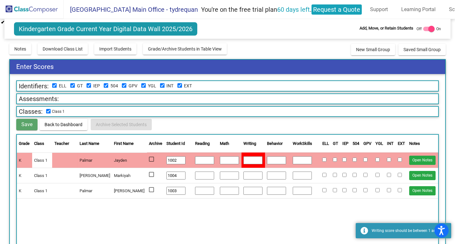
click at [223, 218] on div "Grade Class Teacher Last Name First Name Archive Student Id Reading Math Writin…" at bounding box center [227, 197] width 422 height 127
click at [222, 217] on div "Grade Class Teacher Last Name First Name Archive Student Id Reading Math Writin…" at bounding box center [227, 197] width 422 height 127
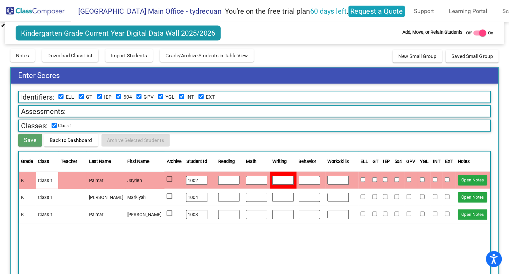
scroll to position [0, 0]
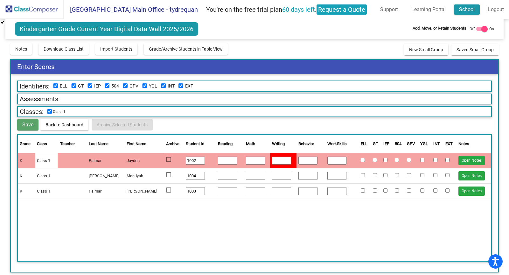
click at [457, 10] on link "School" at bounding box center [467, 9] width 26 height 10
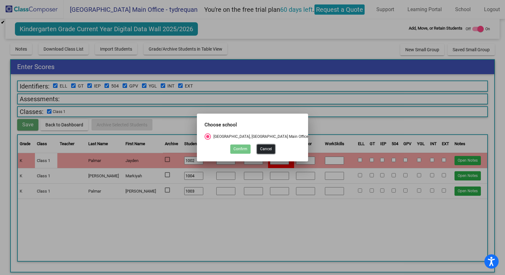
click at [271, 147] on button "Cancel" at bounding box center [266, 148] width 18 height 9
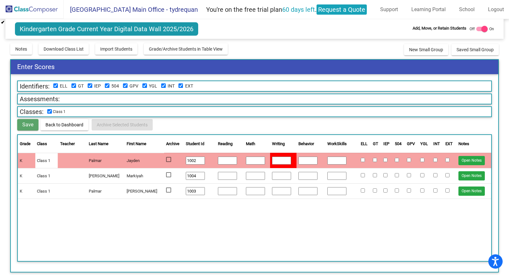
click at [50, 122] on span "Back to Dashboard" at bounding box center [64, 124] width 38 height 5
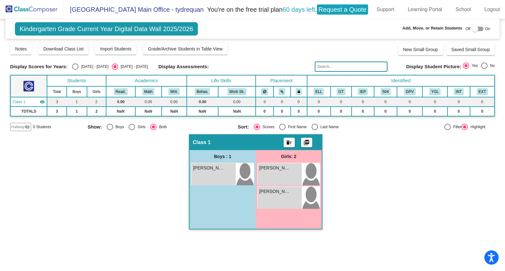
click at [27, 14] on img at bounding box center [32, 9] width 64 height 19
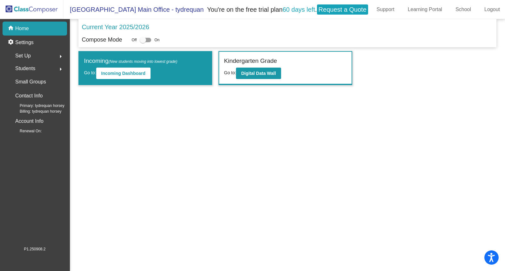
click at [117, 79] on div "Incoming (New students moving into lowest grade) Go to: Incoming Dashboard" at bounding box center [145, 68] width 133 height 33
click at [119, 68] on button "Incoming Dashboard" at bounding box center [123, 73] width 54 height 11
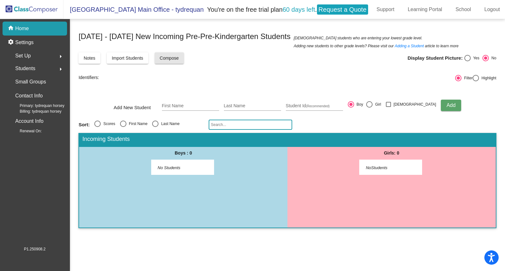
click at [176, 53] on button "Compose" at bounding box center [169, 57] width 29 height 11
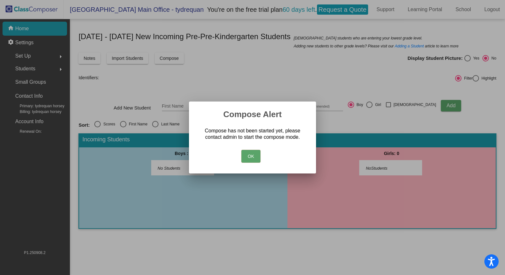
click at [256, 160] on button "OK" at bounding box center [251, 156] width 19 height 13
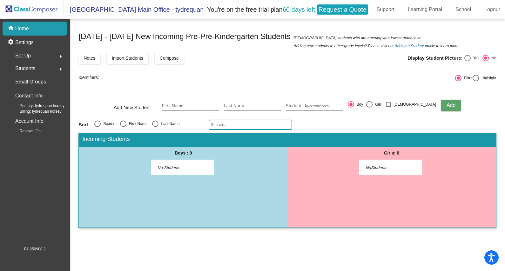
click at [395, 48] on link "Adding a Student" at bounding box center [409, 46] width 29 height 6
click at [30, 74] on div "Students arrow_right" at bounding box center [36, 68] width 61 height 13
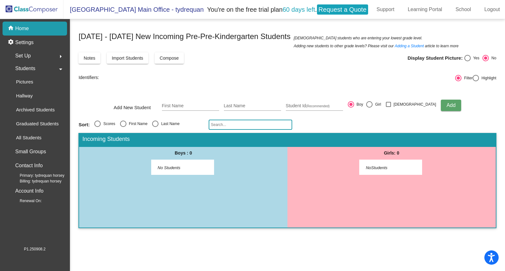
click at [55, 51] on div "Set Up arrow_right" at bounding box center [36, 56] width 61 height 13
click at [31, 86] on p "Assessments" at bounding box center [30, 83] width 28 height 8
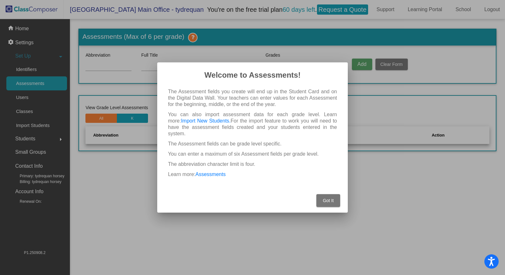
click at [328, 198] on span "Got It" at bounding box center [328, 200] width 11 height 5
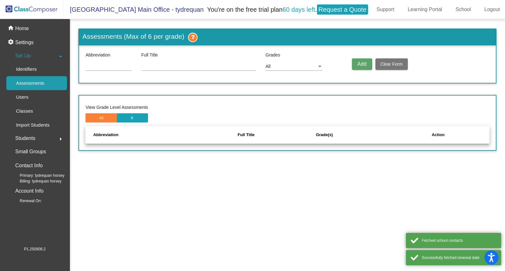
click at [109, 71] on div at bounding box center [109, 67] width 46 height 18
click at [112, 66] on input at bounding box center [109, 66] width 46 height 5
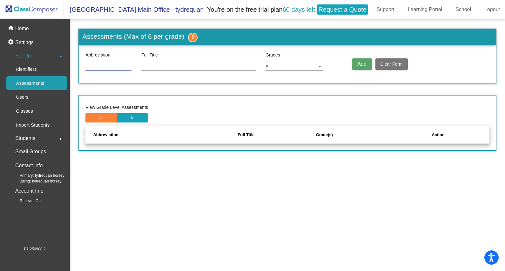
click at [173, 94] on div "Assessments (Max of 6 per grade) Abbreviation Full Title Grades All Add Clear F…" at bounding box center [288, 90] width 418 height 122
click at [413, 13] on link "Logout" at bounding box center [493, 9] width 26 height 10
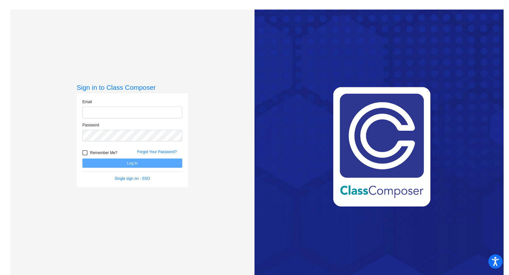
type input "tyhorsey2@gmail.com"
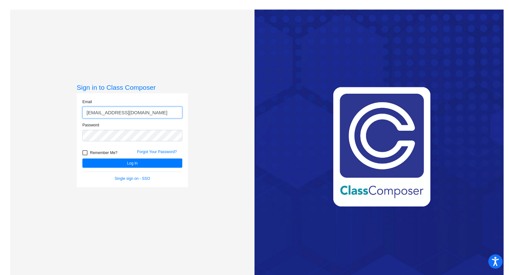
click at [145, 111] on input "tyhorsey2@gmail.com" at bounding box center [132, 112] width 100 height 12
click at [114, 161] on button "Log In" at bounding box center [132, 162] width 100 height 9
